Goal: Task Accomplishment & Management: Manage account settings

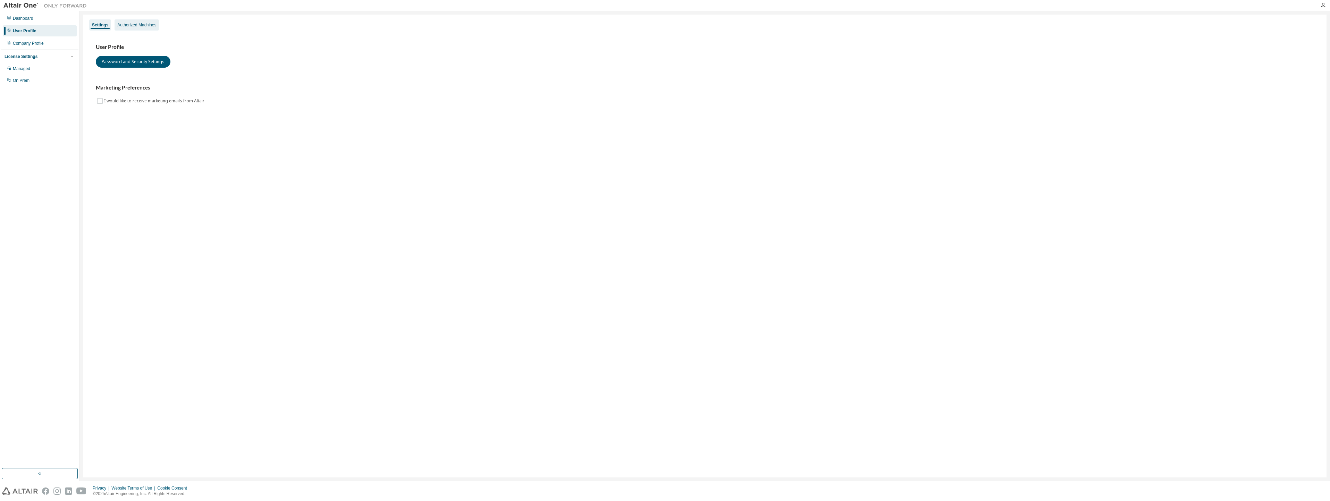
click at [128, 25] on div "Authorized Machines" at bounding box center [136, 25] width 39 height 6
